Goal: Task Accomplishment & Management: Manage account settings

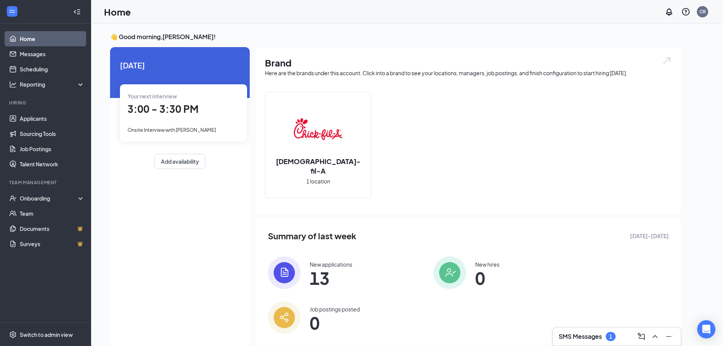
click at [575, 335] on h3 "SMS Messages" at bounding box center [580, 336] width 43 height 8
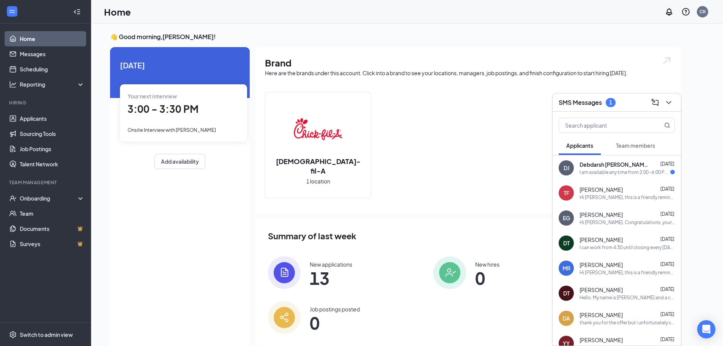
click at [592, 190] on span "[PERSON_NAME]" at bounding box center [600, 190] width 43 height 8
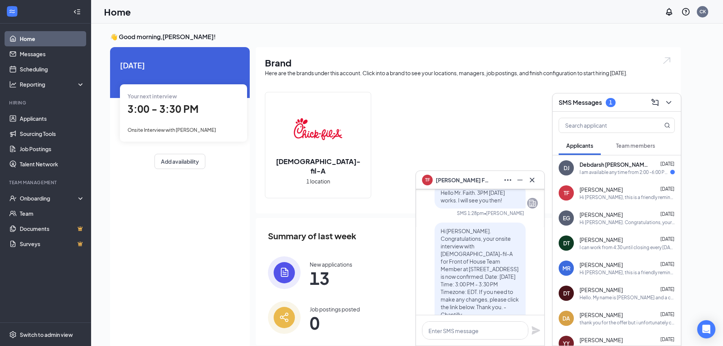
scroll to position [-228, 0]
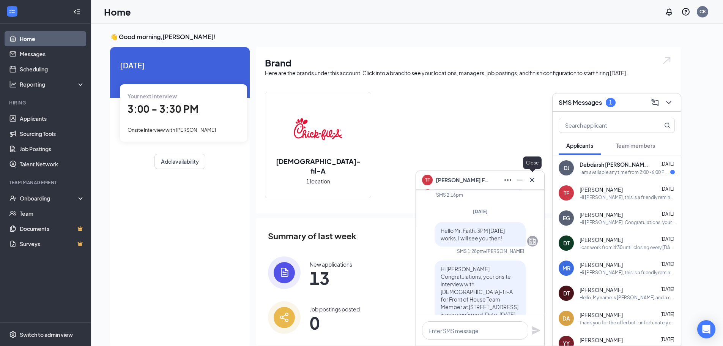
click at [536, 179] on icon "Cross" at bounding box center [531, 179] width 9 height 9
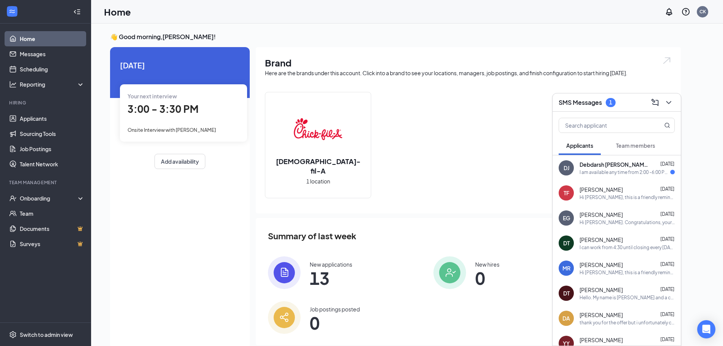
click at [578, 176] on div "DJ Debdarsh Jana Sep 15 I am available any time from 2:00 -6:00 PM on Monday, T…" at bounding box center [616, 167] width 128 height 25
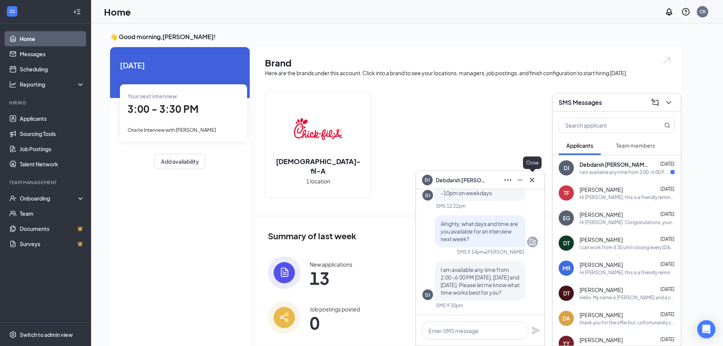
click at [533, 180] on icon "Cross" at bounding box center [531, 179] width 9 height 9
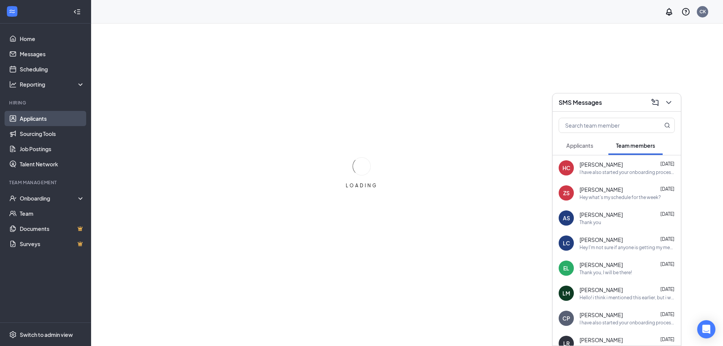
click at [66, 116] on link "Applicants" at bounding box center [52, 118] width 65 height 15
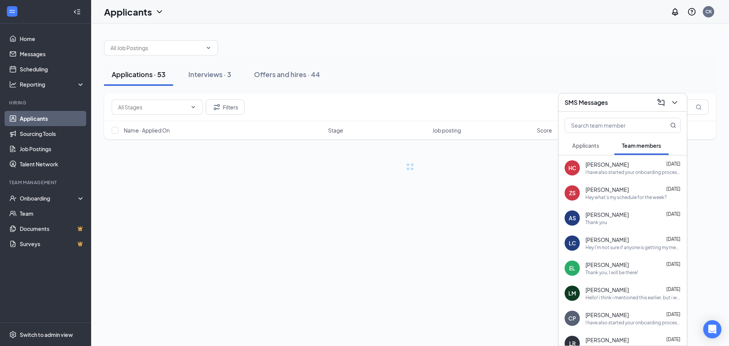
drag, startPoint x: 580, startPoint y: 144, endPoint x: 584, endPoint y: 146, distance: 4.2
click at [579, 145] on span "Applicants" at bounding box center [585, 145] width 27 height 7
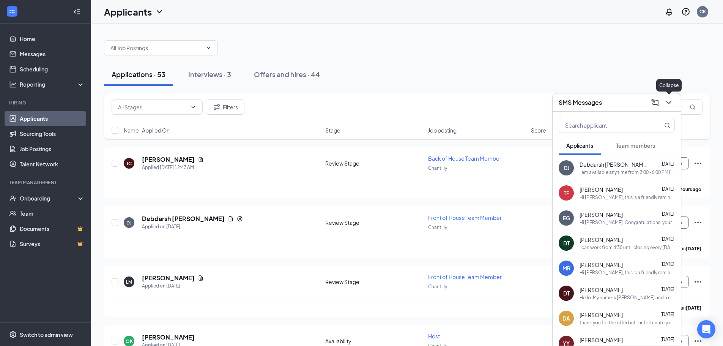
click at [672, 103] on icon "ChevronDown" at bounding box center [668, 102] width 9 height 9
